Goal: Book appointment/travel/reservation

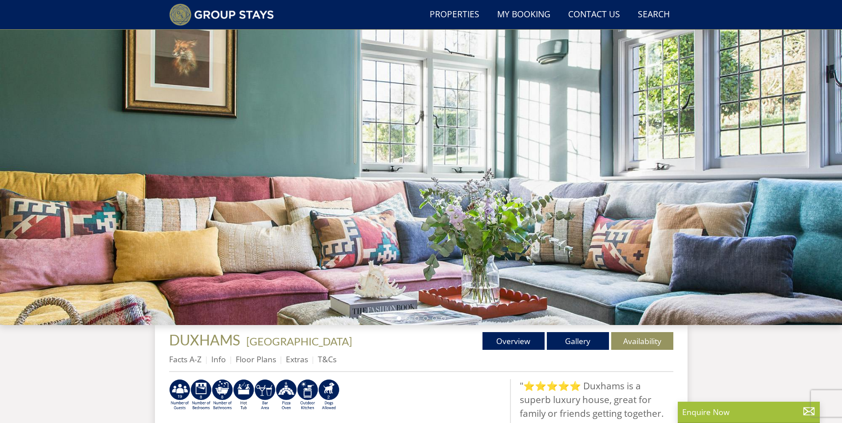
scroll to position [72, 0]
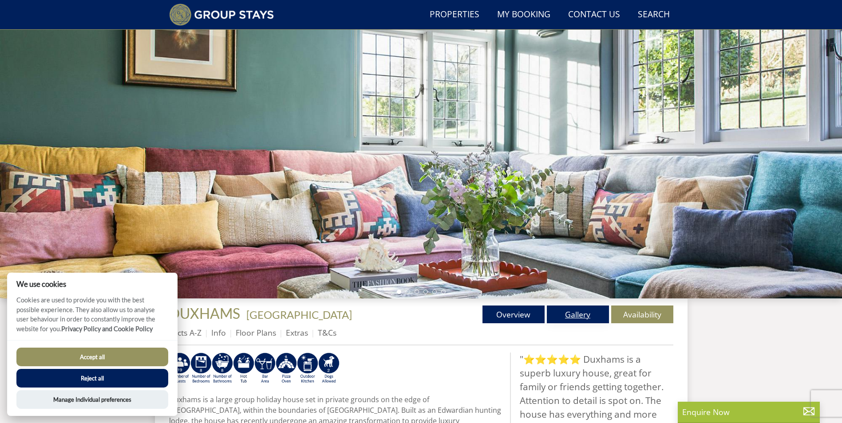
click at [581, 315] on link "Gallery" at bounding box center [578, 315] width 62 height 18
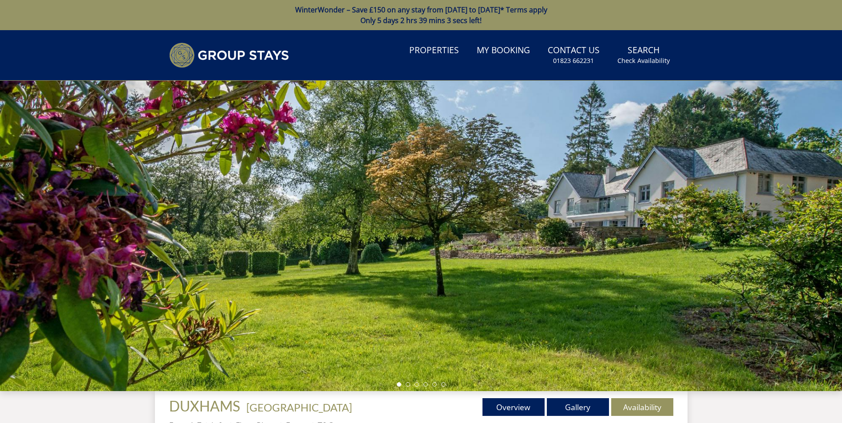
click at [819, 276] on div at bounding box center [421, 236] width 842 height 311
click at [581, 407] on link "Gallery" at bounding box center [578, 407] width 62 height 18
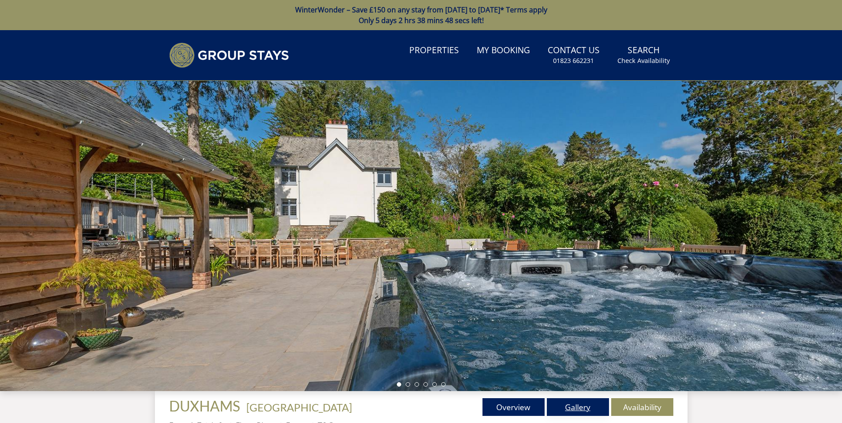
click at [587, 408] on link "Gallery" at bounding box center [578, 407] width 62 height 18
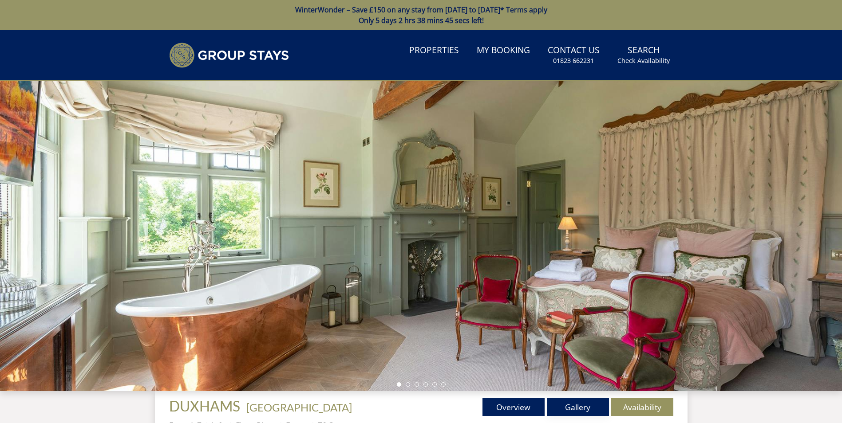
click at [587, 408] on link "Gallery" at bounding box center [578, 407] width 62 height 18
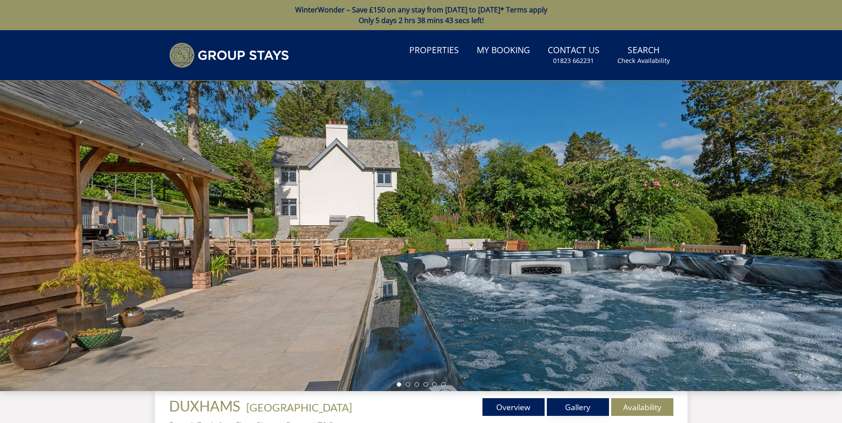
click at [587, 408] on link "Gallery" at bounding box center [578, 407] width 62 height 18
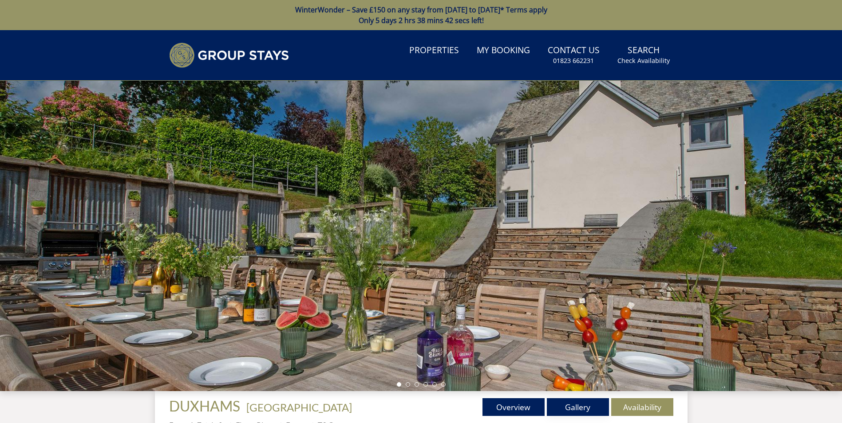
click at [587, 408] on link "Gallery" at bounding box center [578, 407] width 62 height 18
click at [579, 411] on link "Gallery" at bounding box center [578, 407] width 62 height 18
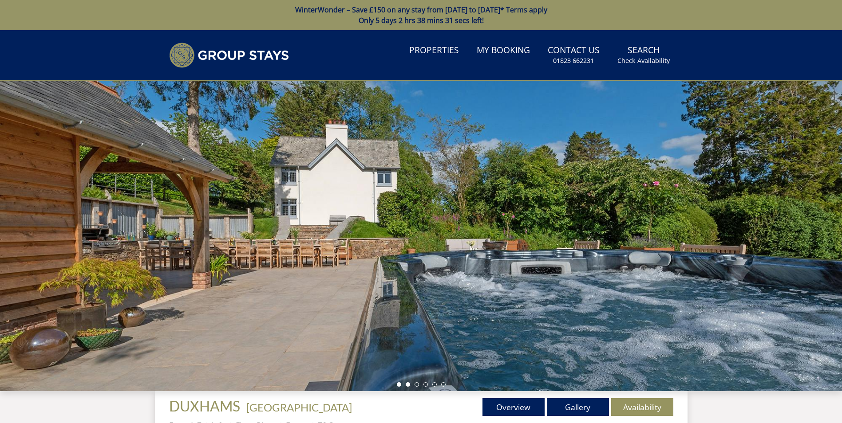
click at [406, 386] on li at bounding box center [408, 384] width 4 height 4
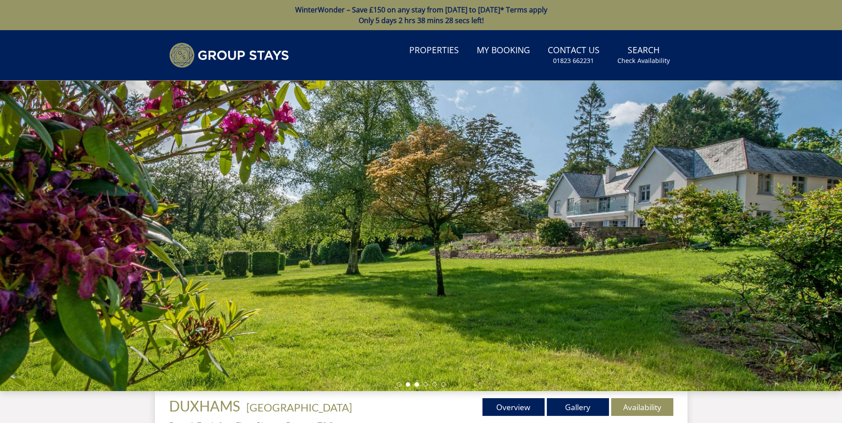
click at [416, 386] on li at bounding box center [416, 384] width 4 height 4
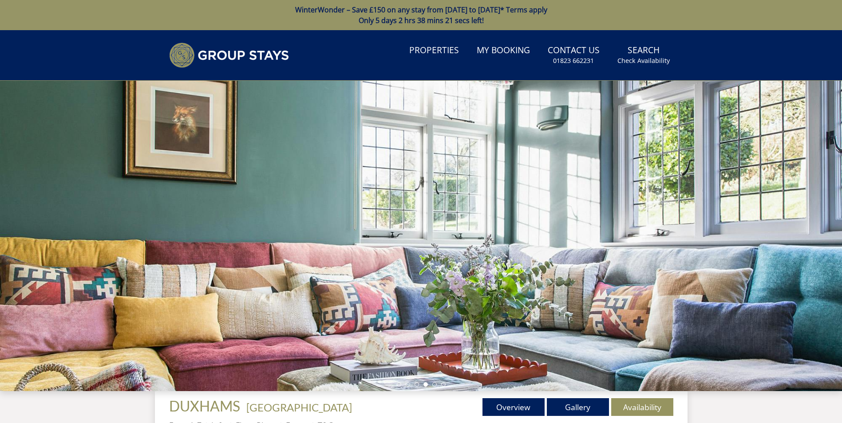
click at [425, 385] on li at bounding box center [425, 384] width 4 height 4
click at [434, 385] on li at bounding box center [434, 384] width 4 height 4
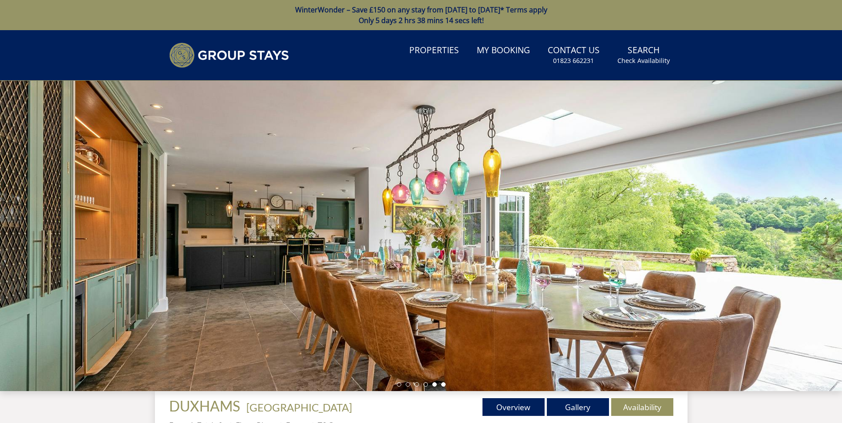
click at [445, 385] on li at bounding box center [443, 384] width 4 height 4
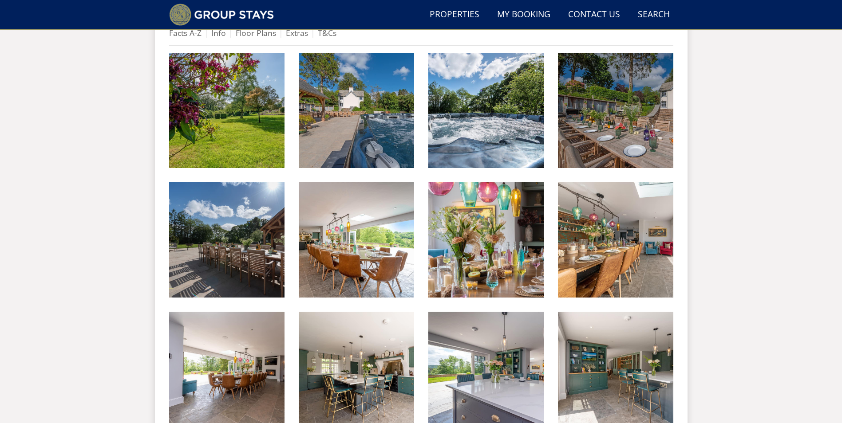
scroll to position [345, 0]
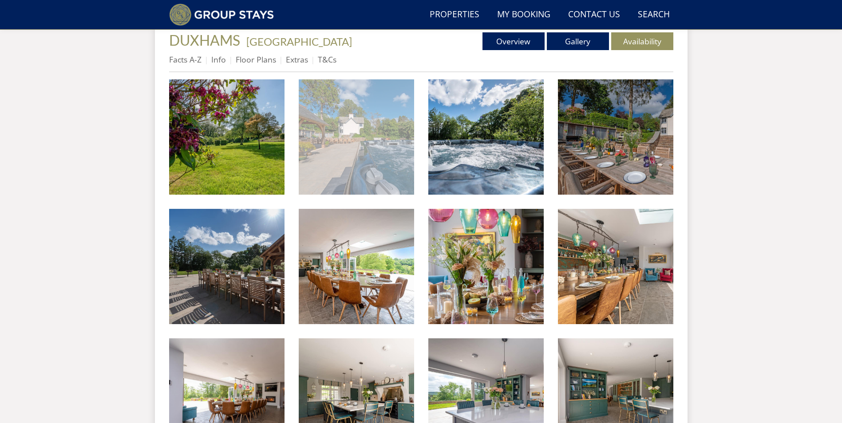
click at [371, 192] on img at bounding box center [356, 136] width 115 height 115
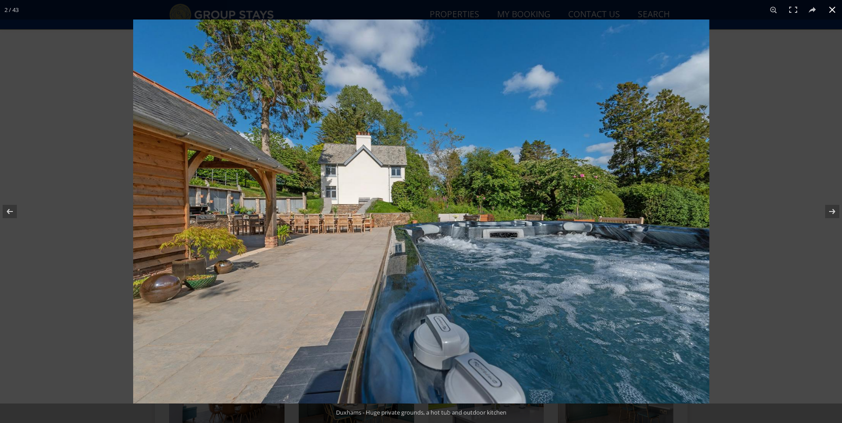
click at [832, 7] on button at bounding box center [832, 10] width 20 height 20
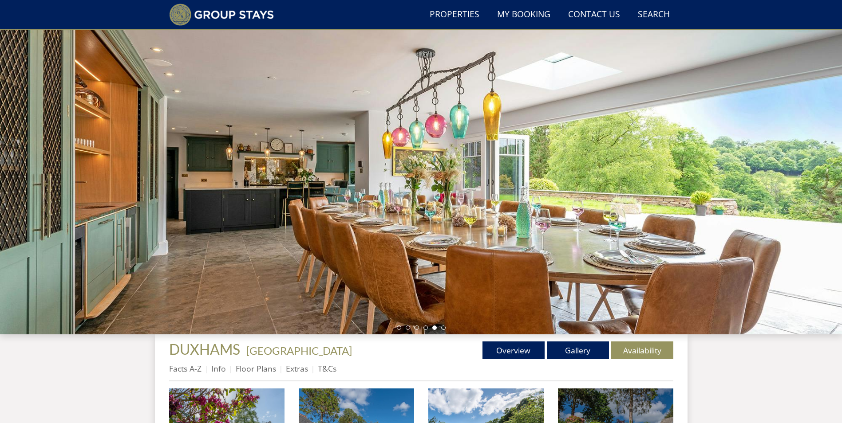
scroll to position [35, 0]
